Goal: Obtain resource: Obtain resource

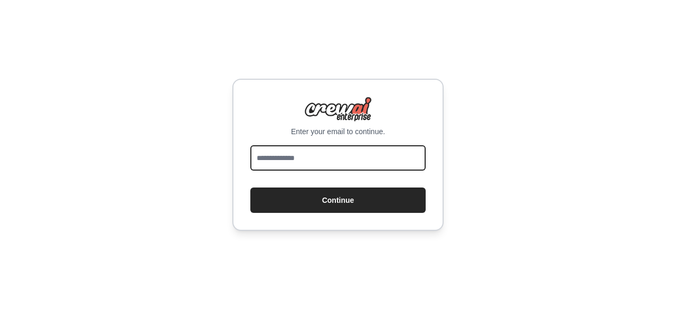
click at [284, 161] on input "email" at bounding box center [337, 157] width 175 height 25
type input "**********"
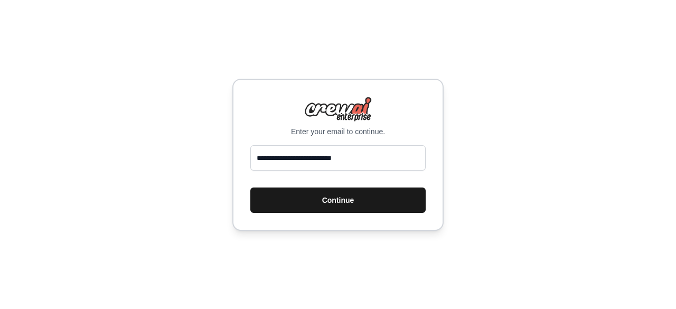
click at [357, 206] on button "Continue" at bounding box center [337, 199] width 175 height 25
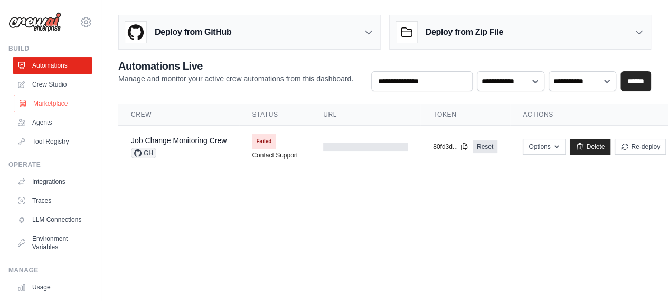
click at [53, 104] on link "Marketplace" at bounding box center [54, 103] width 80 height 17
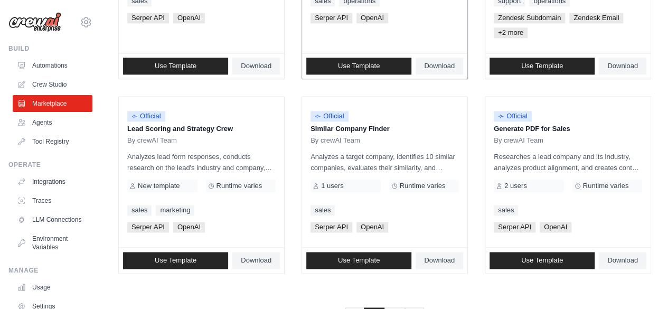
scroll to position [659, 0]
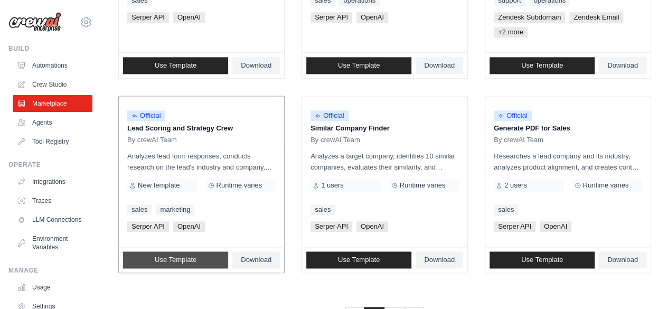
click at [185, 262] on link "Use Template" at bounding box center [175, 259] width 105 height 17
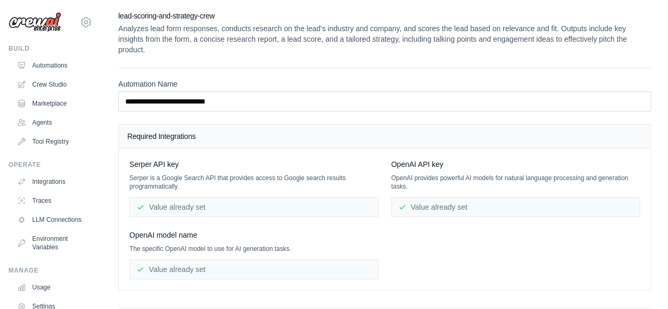
scroll to position [67, 0]
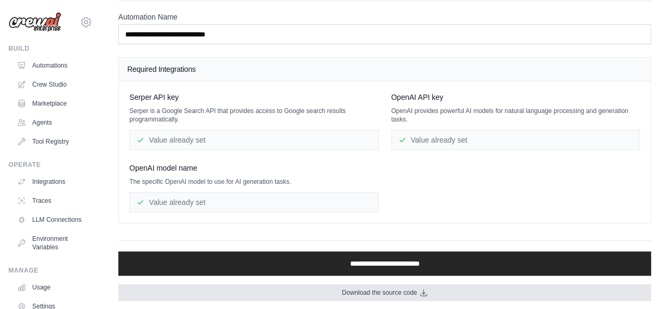
click at [403, 290] on span "Download the source code" at bounding box center [379, 292] width 75 height 8
